Goal: Transaction & Acquisition: Book appointment/travel/reservation

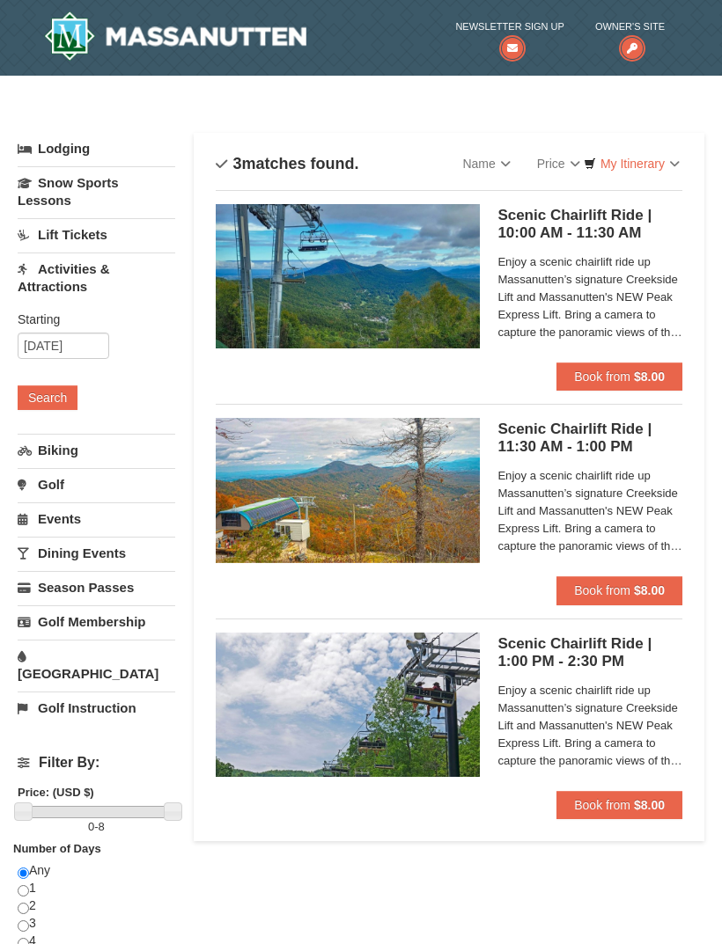
click at [633, 576] on button "Book from $8.00" at bounding box center [619, 590] width 126 height 28
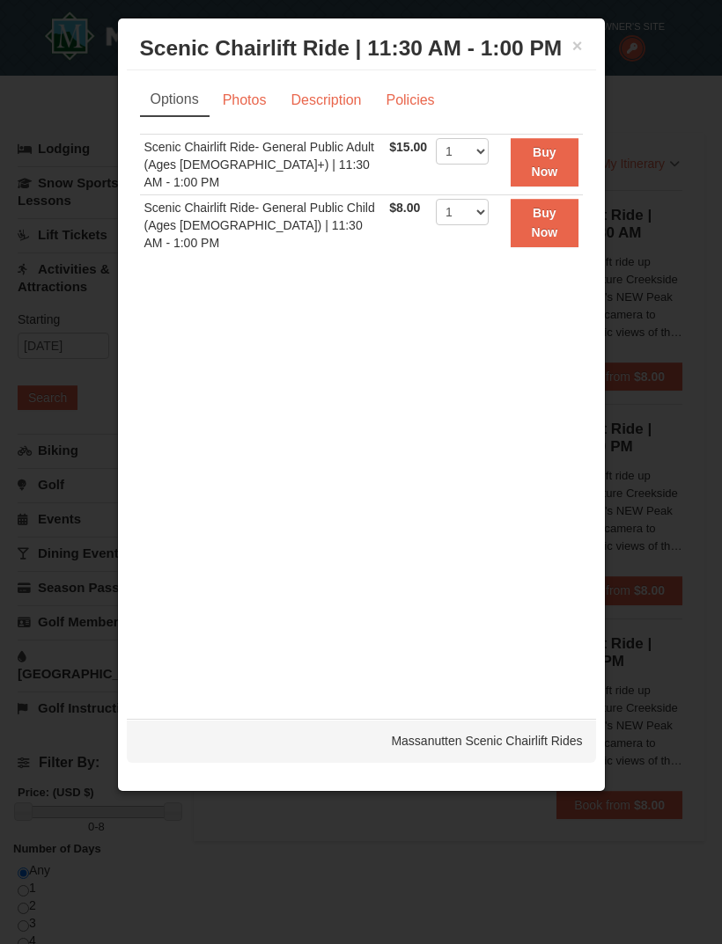
click at [333, 108] on link "Description" at bounding box center [325, 100] width 93 height 33
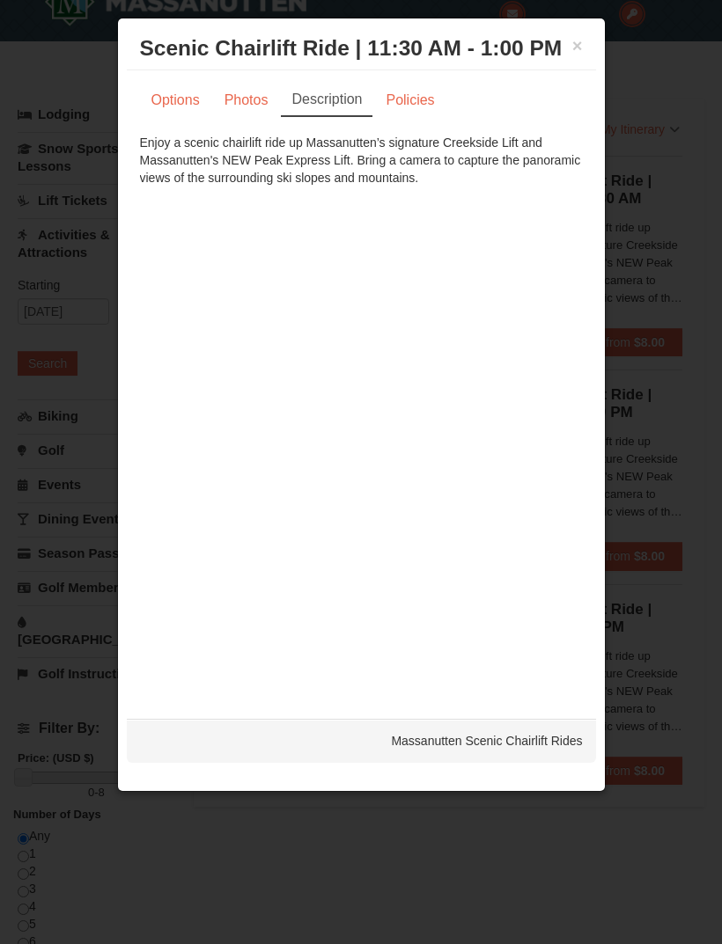
scroll to position [43, 0]
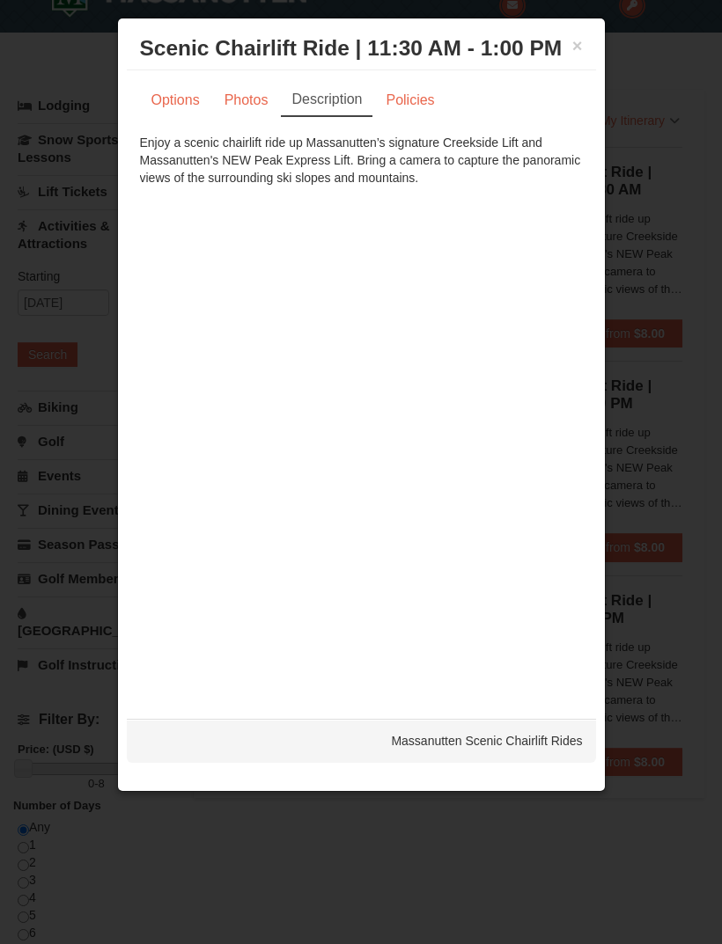
click at [416, 96] on link "Policies" at bounding box center [409, 100] width 71 height 33
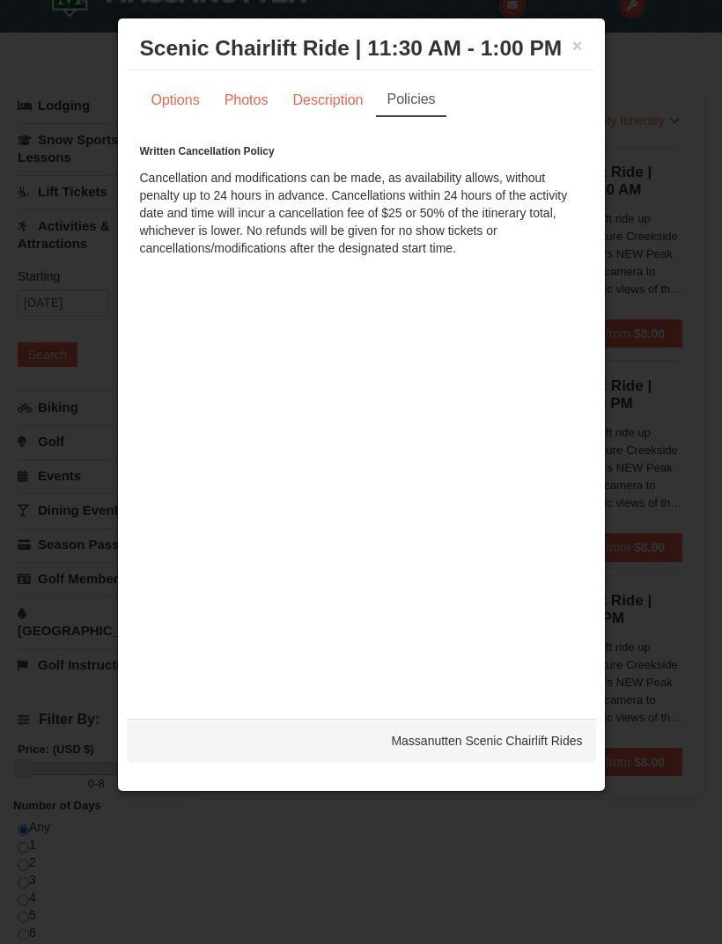
click at [239, 112] on link "Photos" at bounding box center [246, 100] width 67 height 33
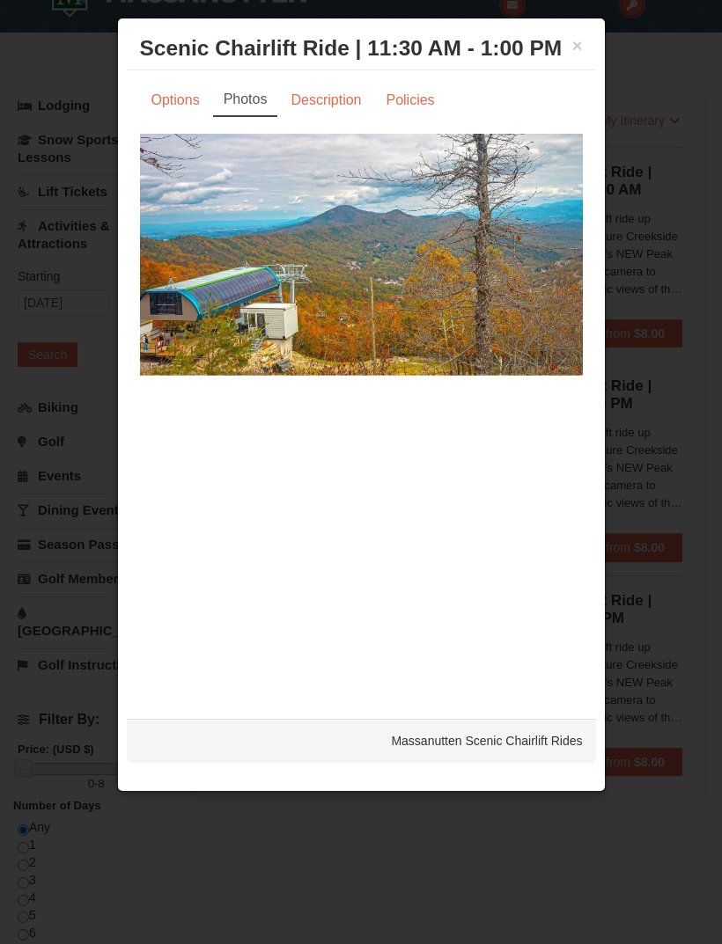
click at [185, 99] on link "Options" at bounding box center [175, 100] width 71 height 33
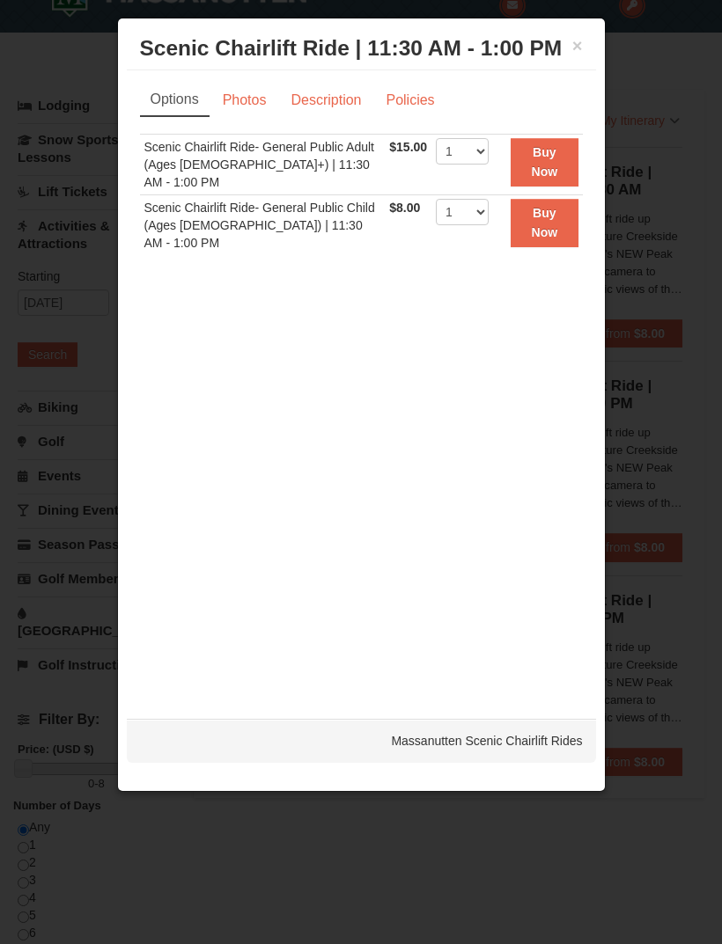
click at [679, 442] on div at bounding box center [361, 472] width 722 height 944
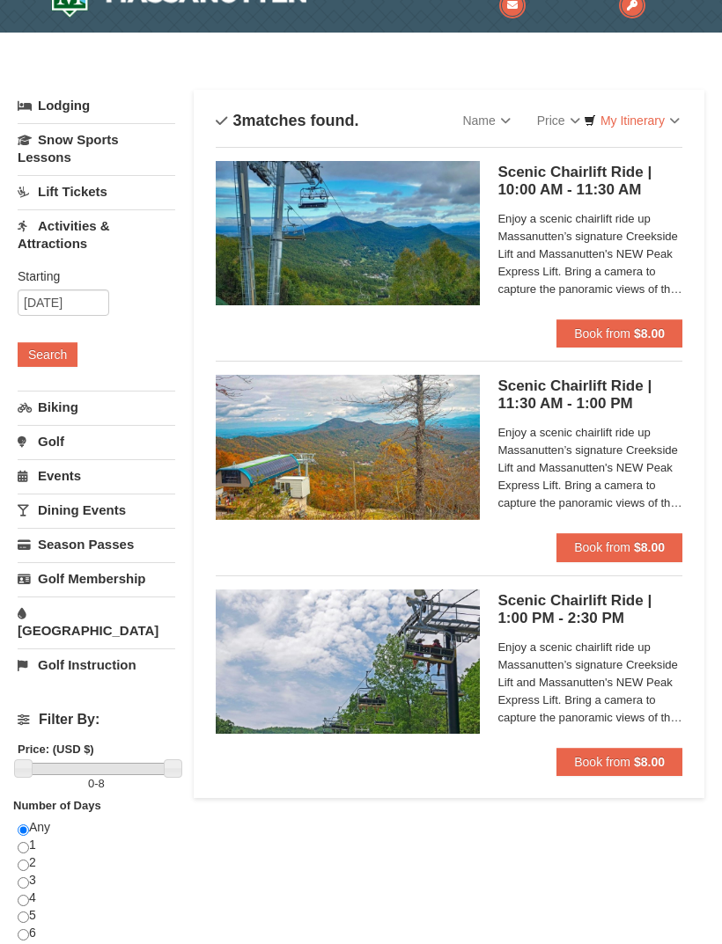
click at [623, 546] on span "Book from" at bounding box center [602, 547] width 56 height 14
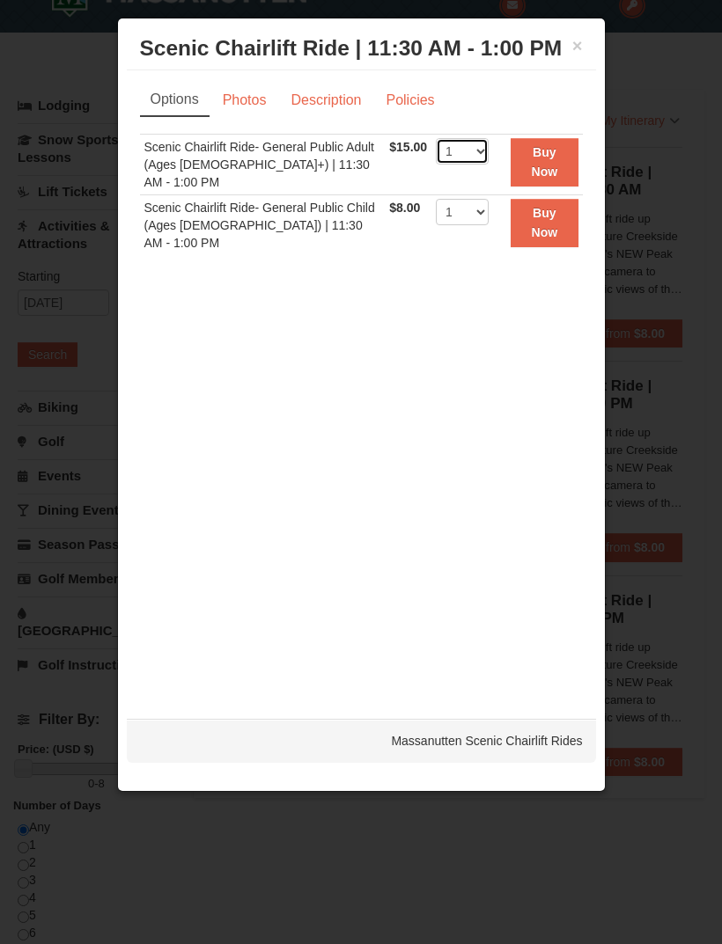
click at [486, 152] on select "1 2 3 4 5 6 7 8 9 10 11 12 13 14 15 16 17 18 19 20 21 22" at bounding box center [462, 151] width 53 height 26
select select "4"
click at [554, 163] on button "Buy Now" at bounding box center [543, 162] width 67 height 48
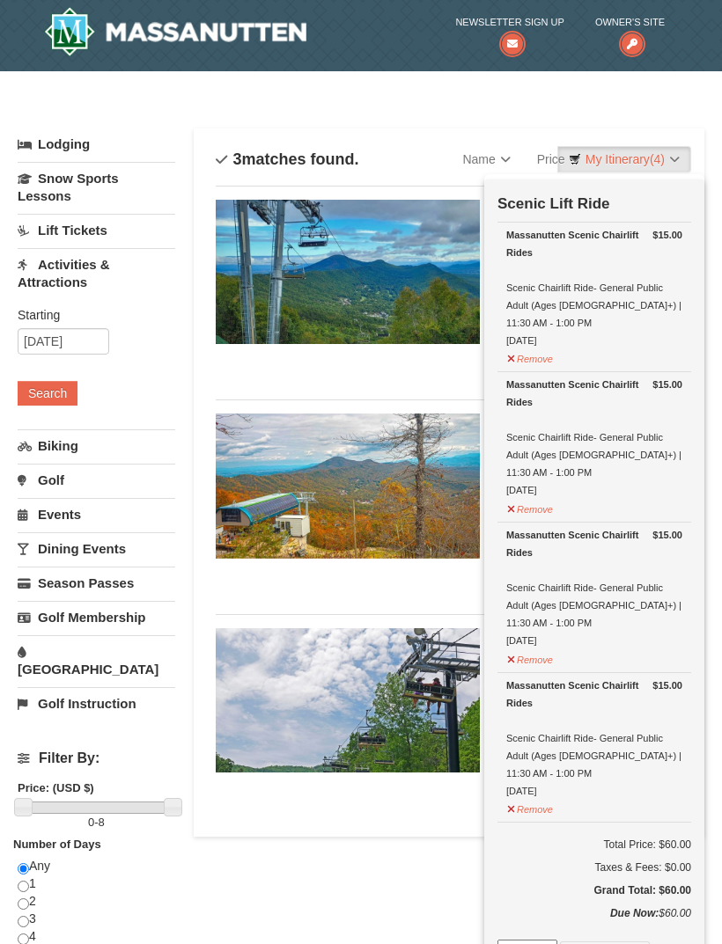
scroll to position [5, 0]
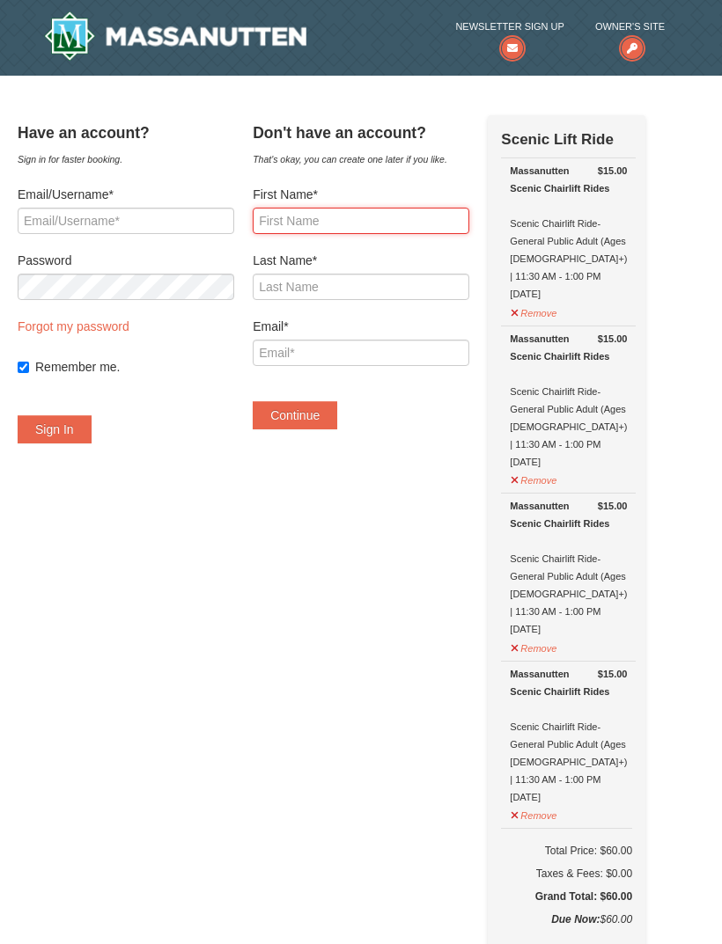
click at [411, 216] on input "First Name*" at bounding box center [361, 221] width 216 height 26
type input "John"
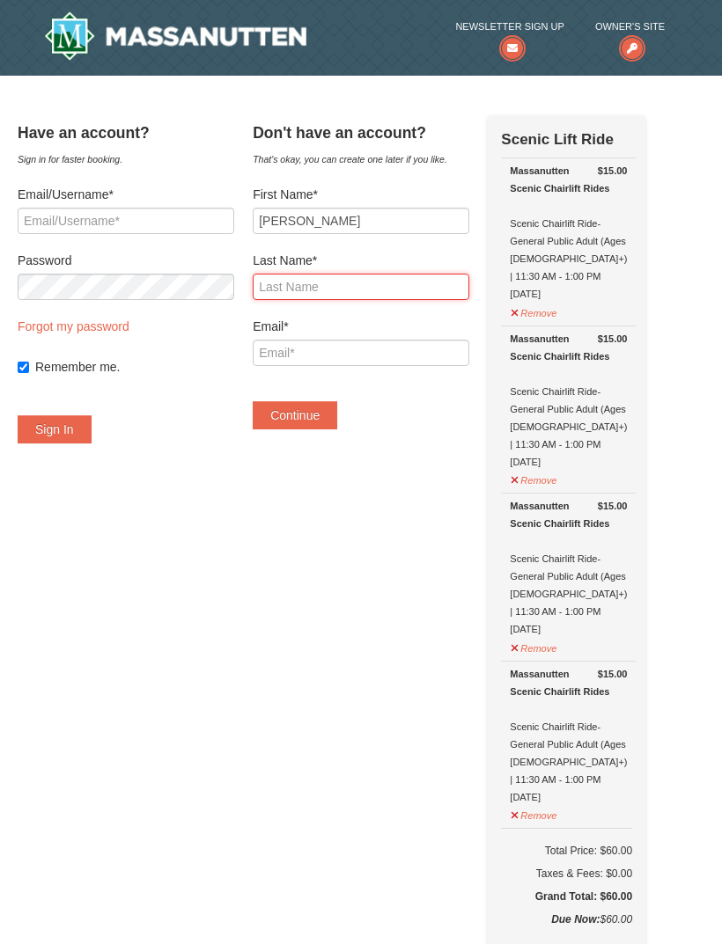
click at [388, 279] on input "Last Name*" at bounding box center [361, 287] width 216 height 26
type input "Gyourko"
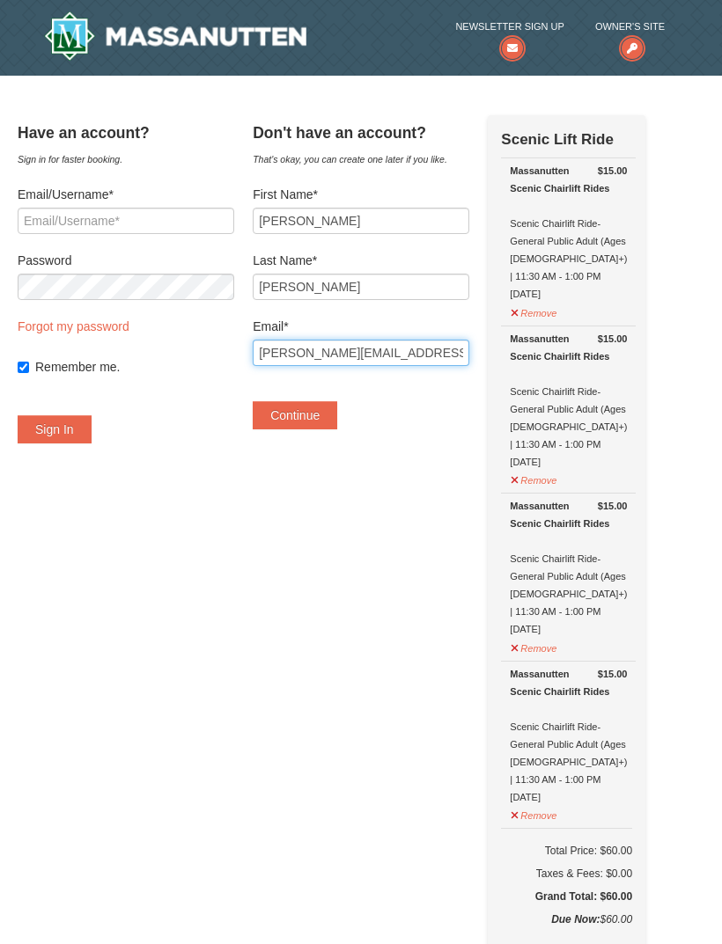
type input "John.gyourko@gmail.com"
click at [327, 415] on button "Continue" at bounding box center [295, 415] width 84 height 28
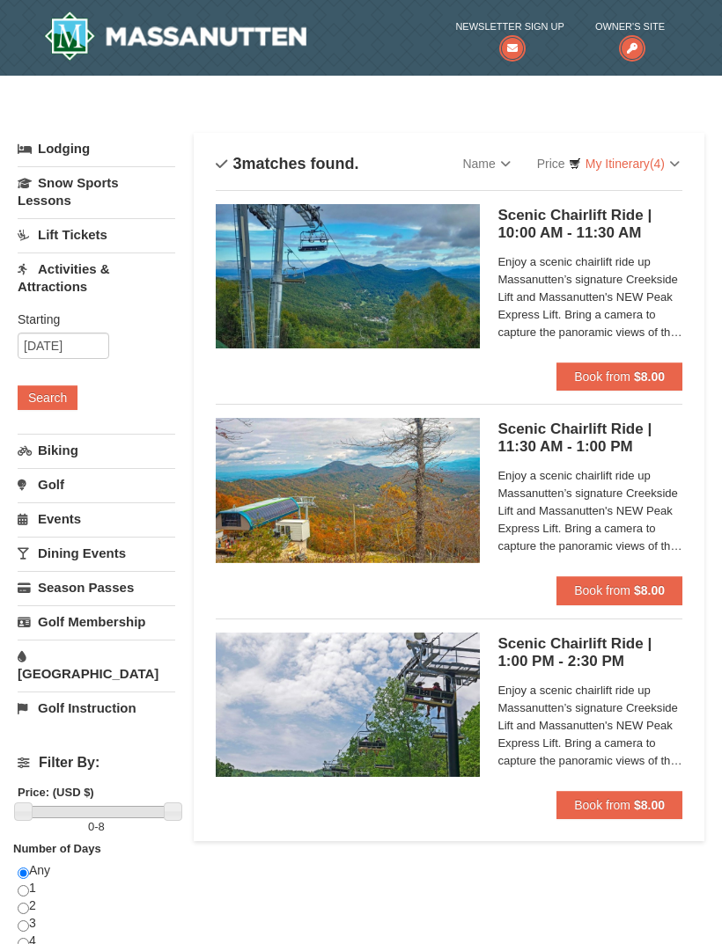
scroll to position [5, 0]
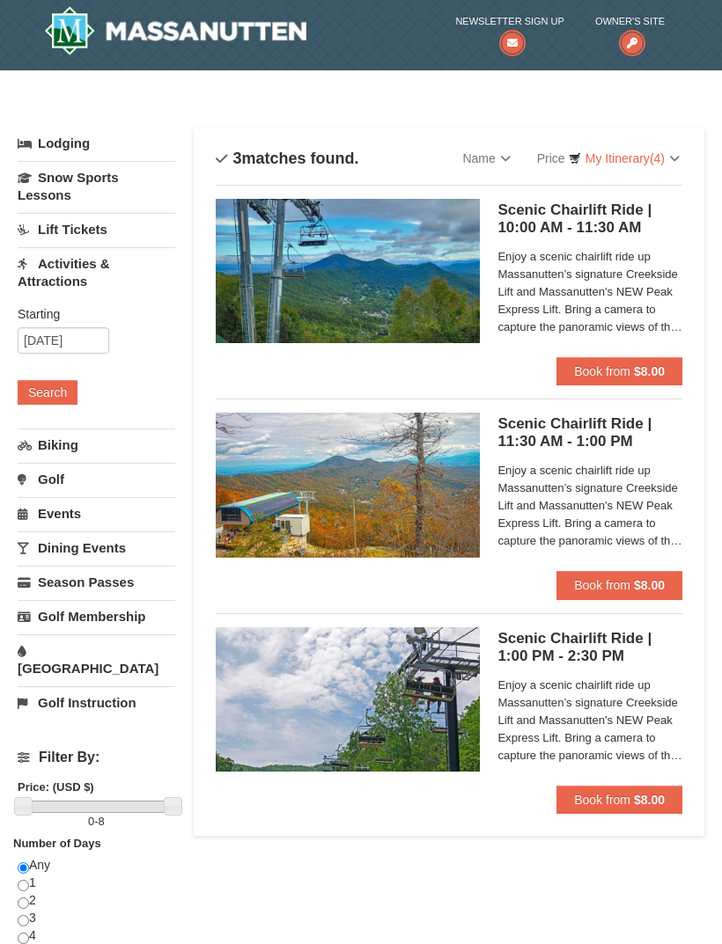
click at [63, 228] on link "Lift Tickets" at bounding box center [97, 229] width 158 height 33
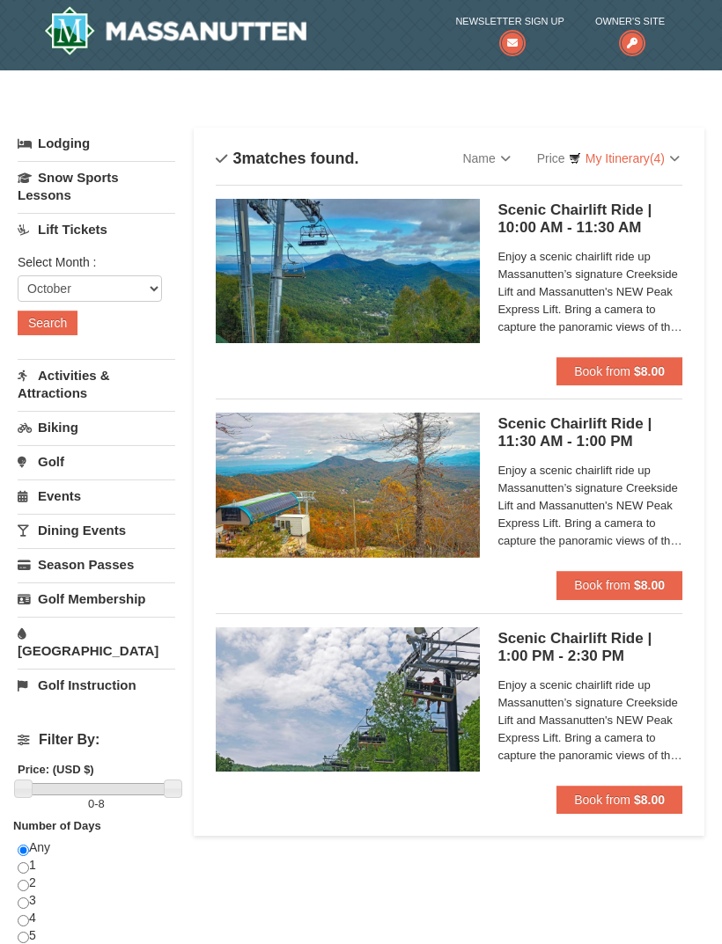
click at [41, 319] on button "Search" at bounding box center [48, 323] width 60 height 25
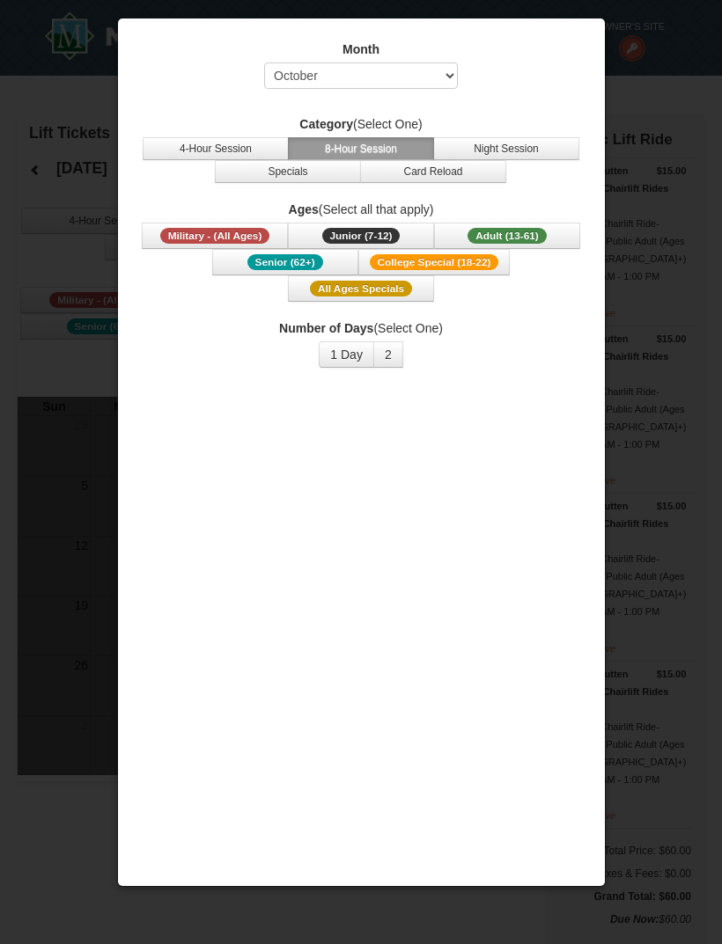
select select "10"
click at [97, 278] on div at bounding box center [361, 472] width 722 height 944
click at [55, 264] on div at bounding box center [361, 472] width 722 height 944
